Goal: Task Accomplishment & Management: Complete application form

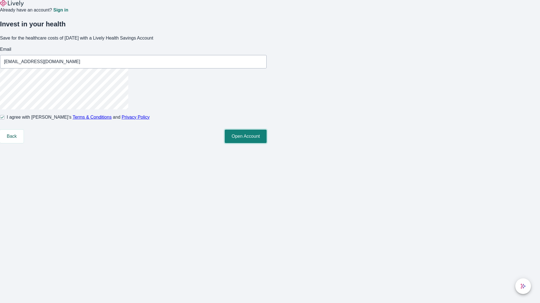
click at [266, 143] on button "Open Account" at bounding box center [246, 136] width 42 height 13
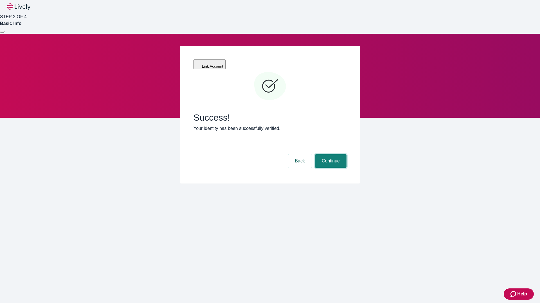
click at [330, 155] on button "Continue" at bounding box center [330, 161] width 31 height 13
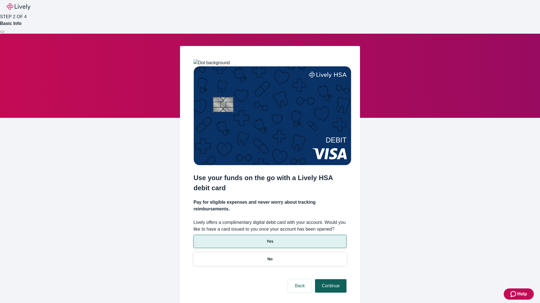
click at [269, 239] on p "Yes" at bounding box center [269, 242] width 7 height 6
click at [330, 280] on button "Continue" at bounding box center [330, 286] width 31 height 13
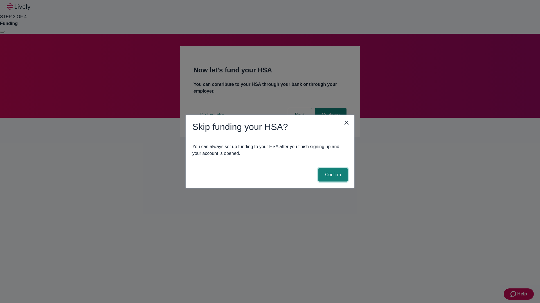
click at [332, 175] on button "Confirm" at bounding box center [332, 174] width 29 height 13
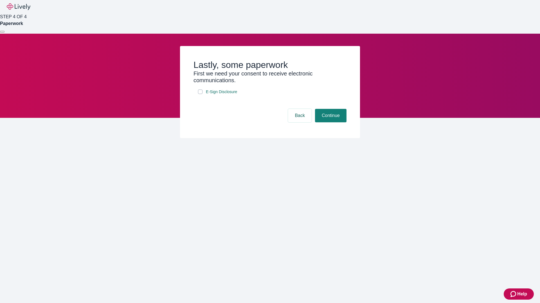
click at [200, 94] on input "E-Sign Disclosure" at bounding box center [200, 92] width 4 height 4
checkbox input "true"
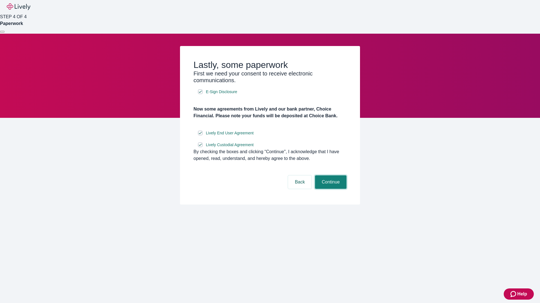
click at [330, 189] on button "Continue" at bounding box center [330, 182] width 31 height 13
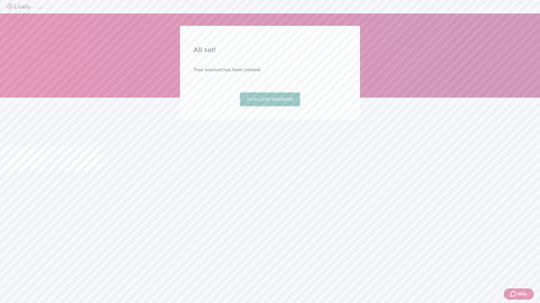
click at [269, 106] on link "Go to Lively dashboard" at bounding box center [270, 99] width 60 height 13
